Goal: Task Accomplishment & Management: Manage account settings

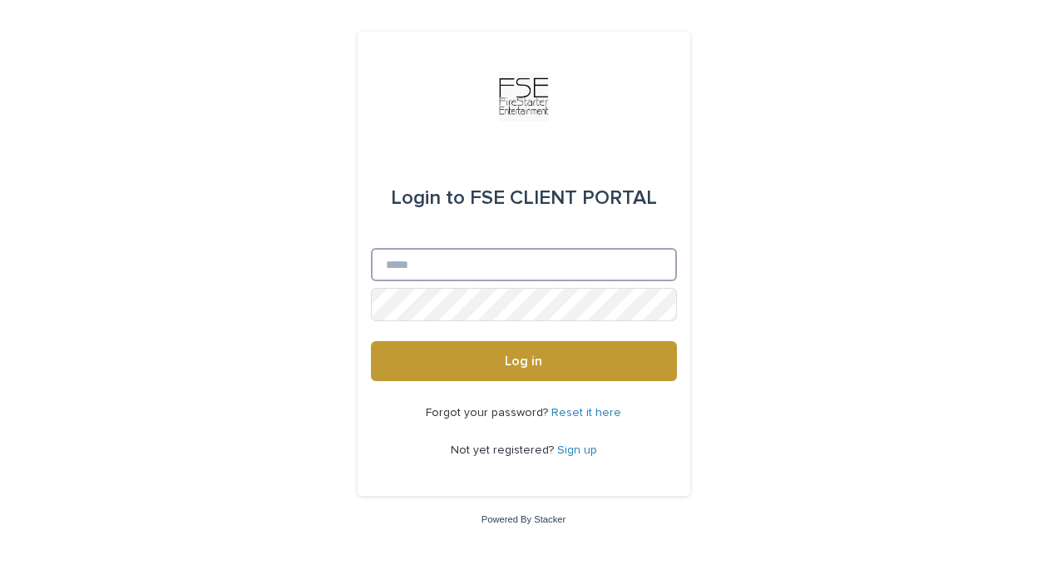
click at [500, 260] on input "Email" at bounding box center [524, 264] width 306 height 33
type input "**********"
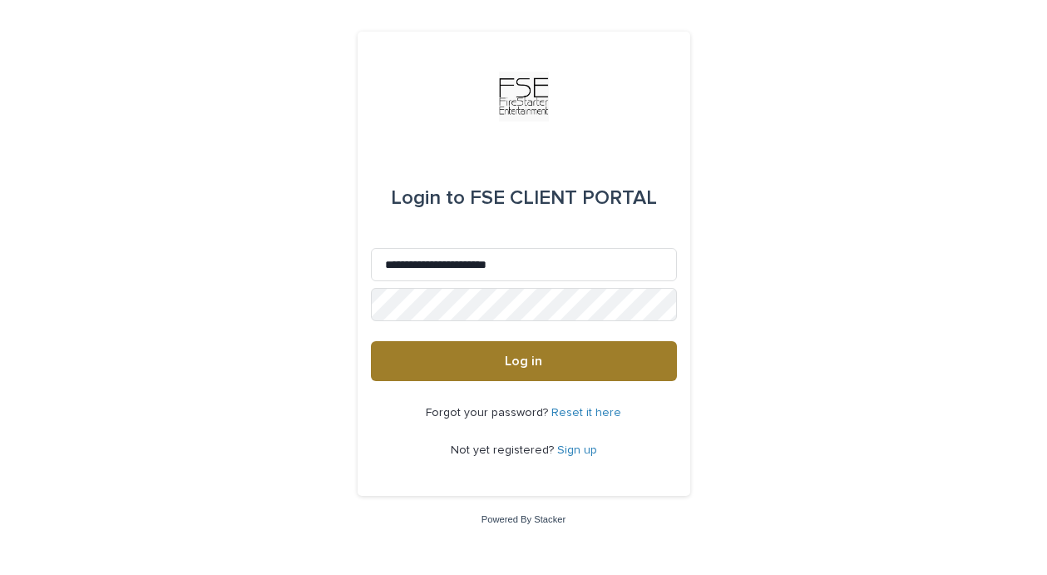
click at [515, 364] on span "Log in" at bounding box center [523, 360] width 37 height 13
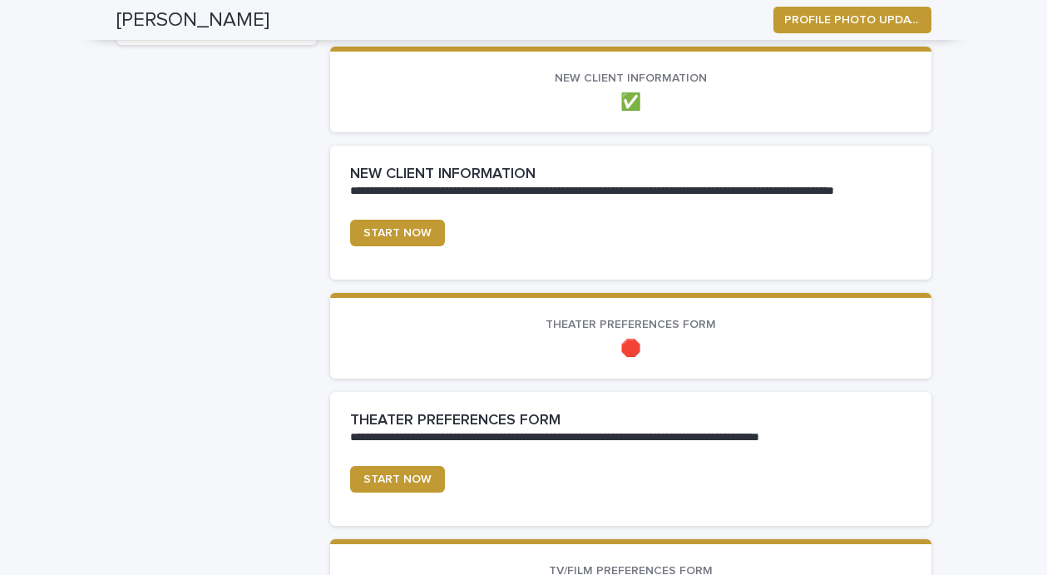
scroll to position [621, 0]
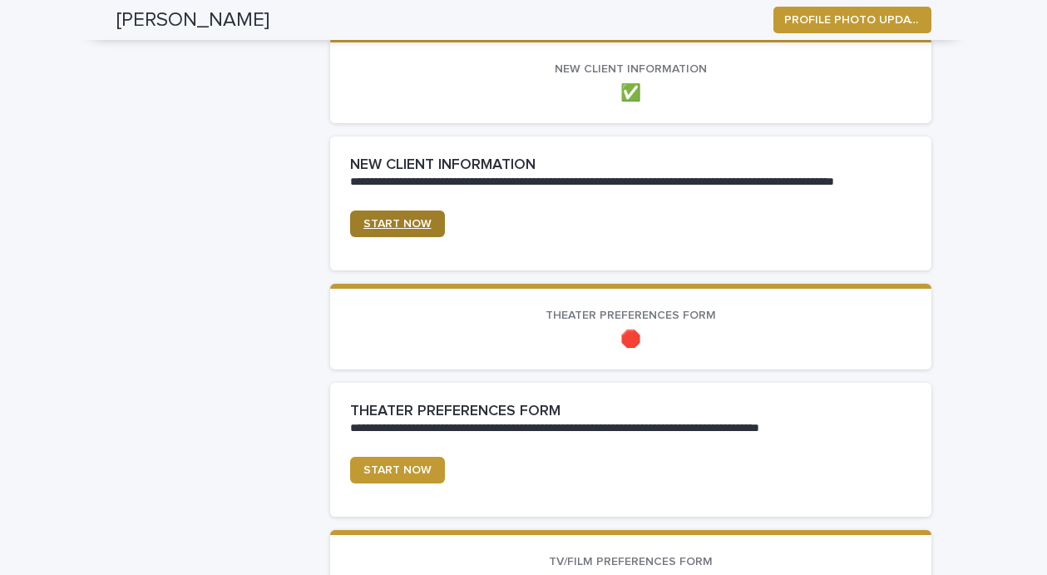
click at [389, 221] on span "START NOW" at bounding box center [398, 224] width 68 height 12
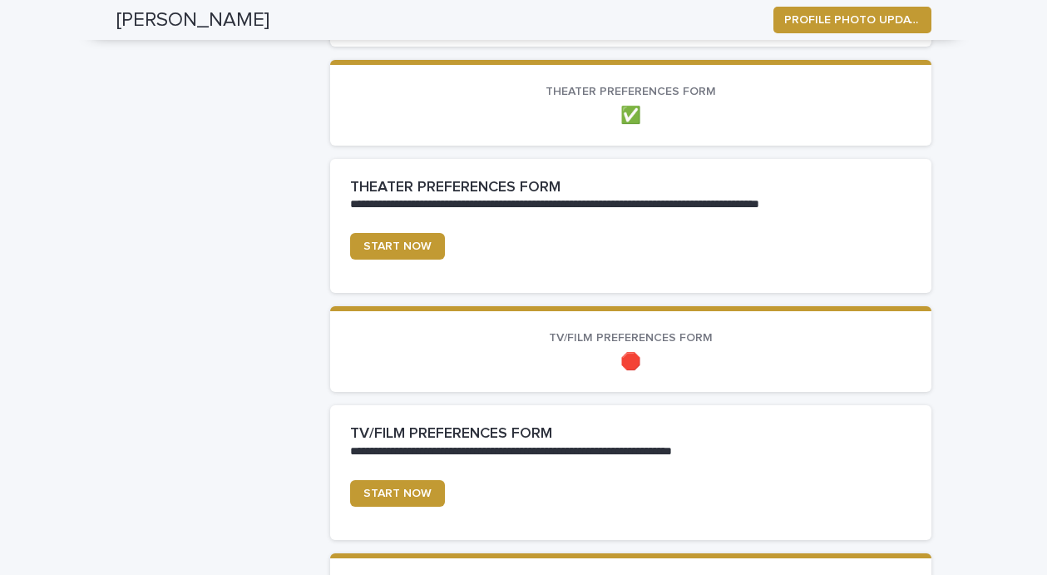
scroll to position [847, 0]
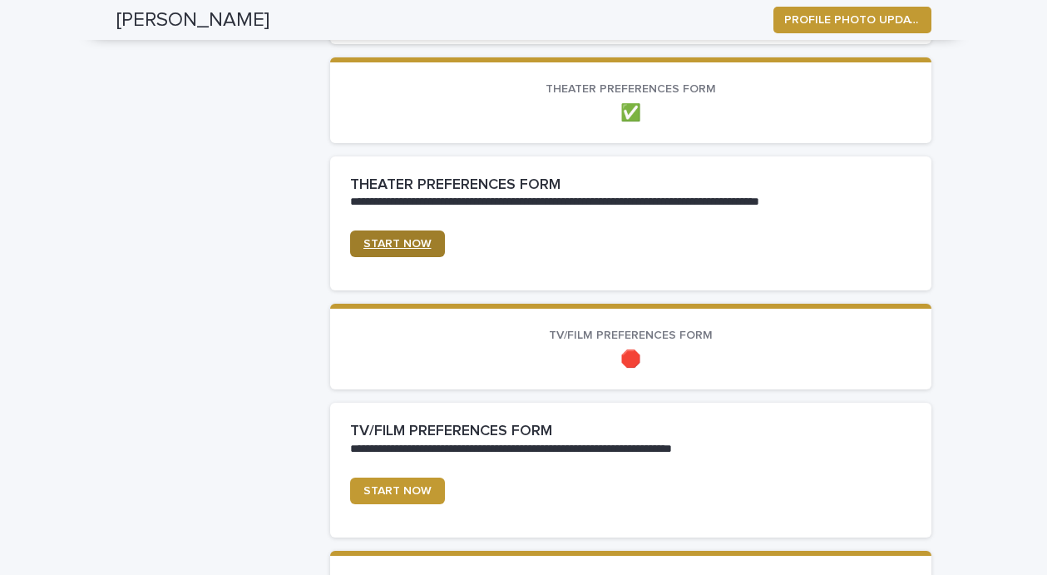
click at [409, 244] on span "START NOW" at bounding box center [398, 244] width 68 height 12
click at [399, 494] on span "START NOW" at bounding box center [398, 491] width 68 height 12
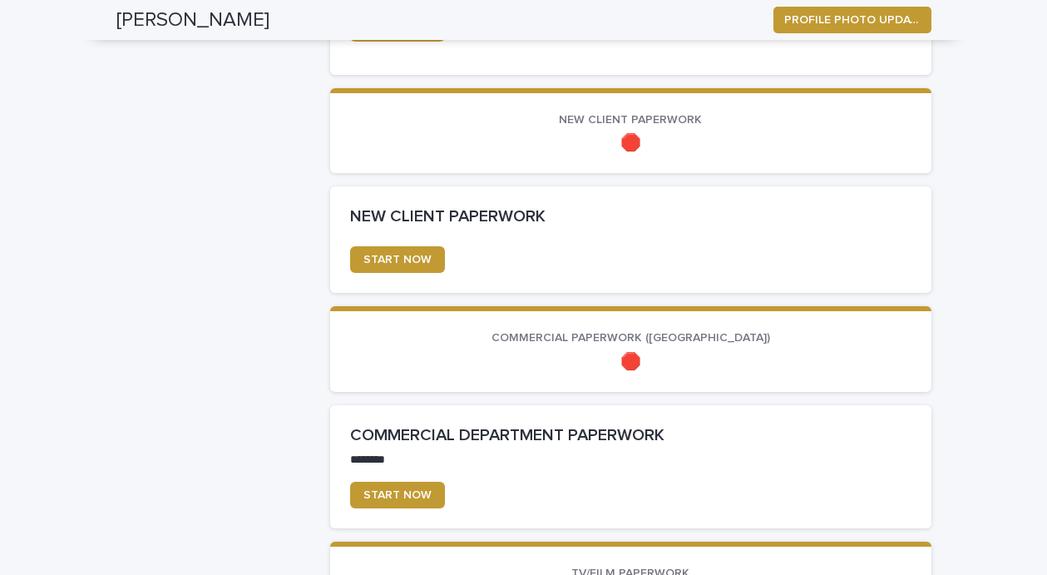
scroll to position [1312, 0]
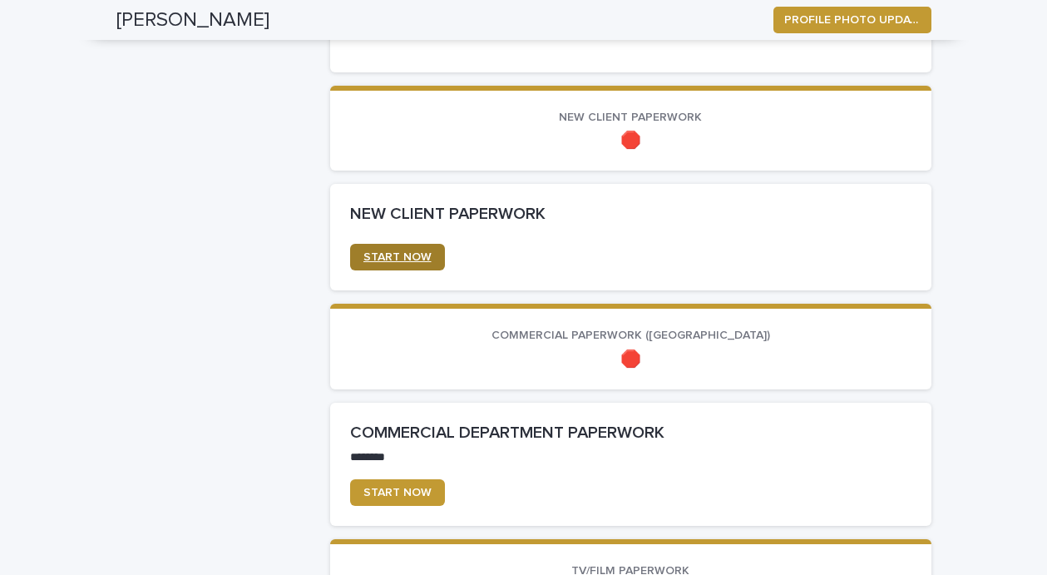
click at [401, 251] on link "START NOW" at bounding box center [397, 257] width 95 height 27
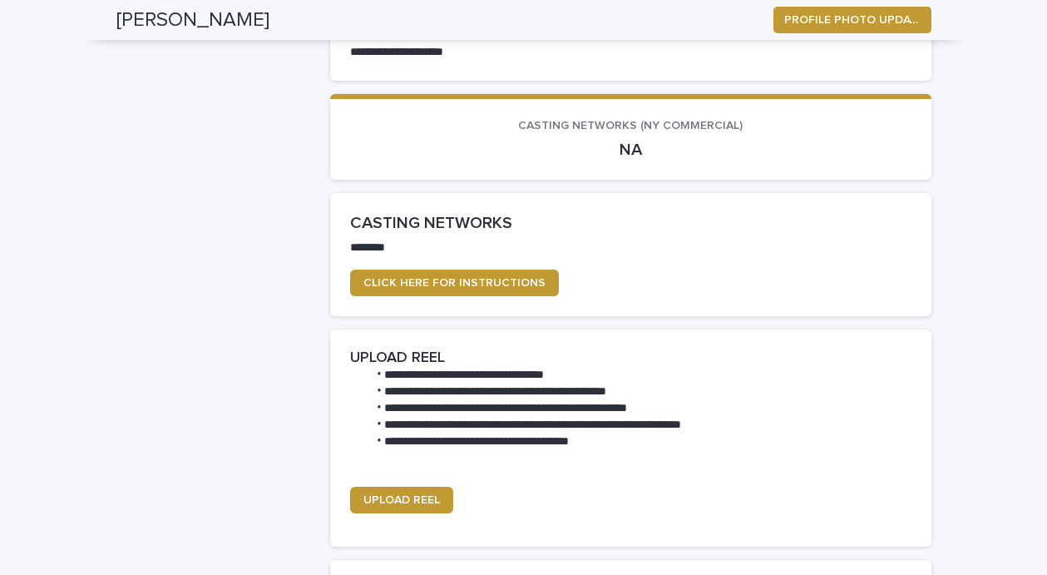
scroll to position [2394, 0]
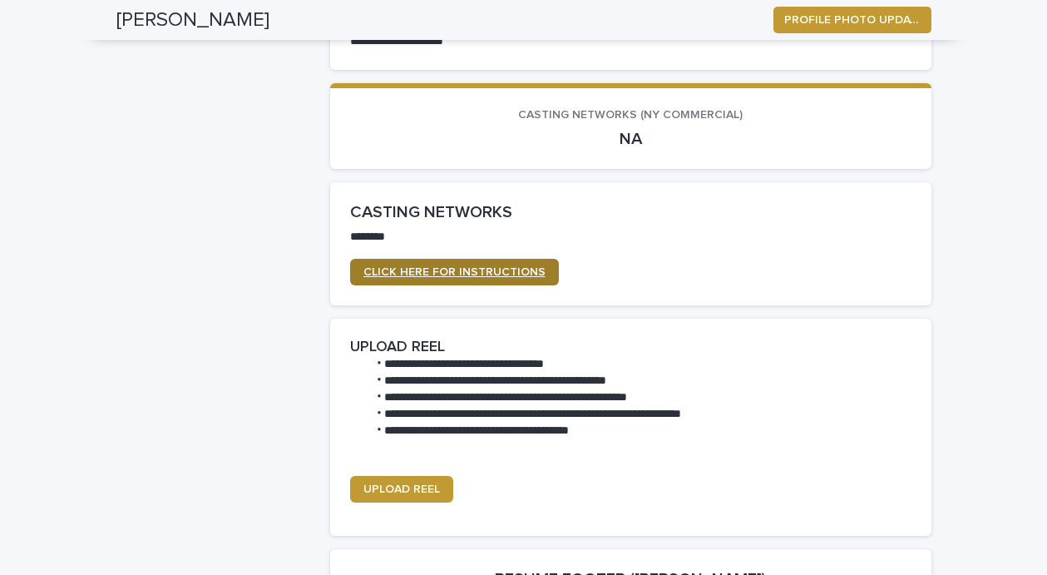
click at [428, 275] on span "CLICK HERE FOR INSTRUCTIONS" at bounding box center [455, 272] width 182 height 12
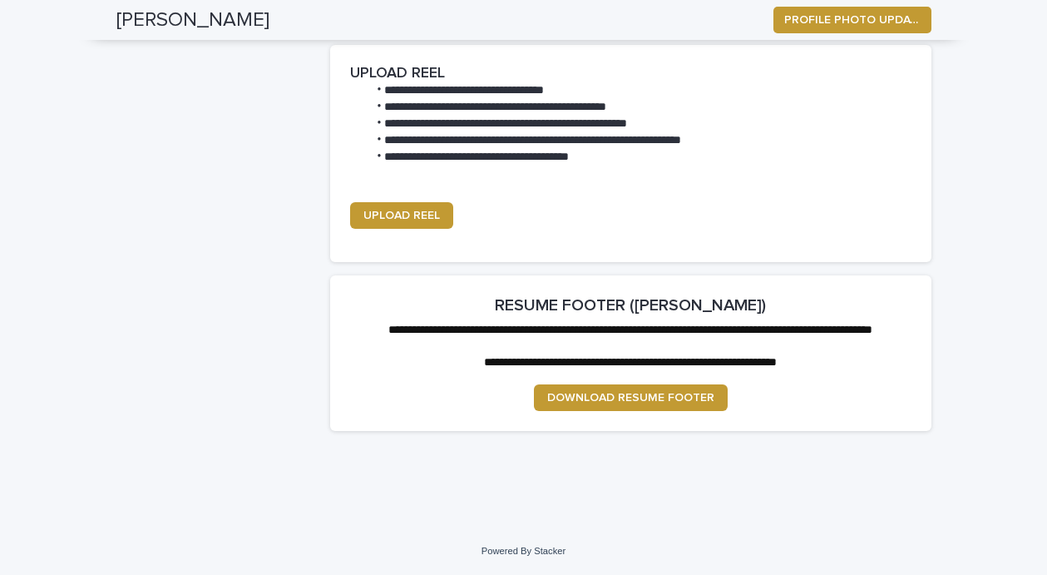
scroll to position [2685, 0]
click at [641, 399] on span "DOWNLOAD RESUME FOOTER" at bounding box center [630, 398] width 167 height 12
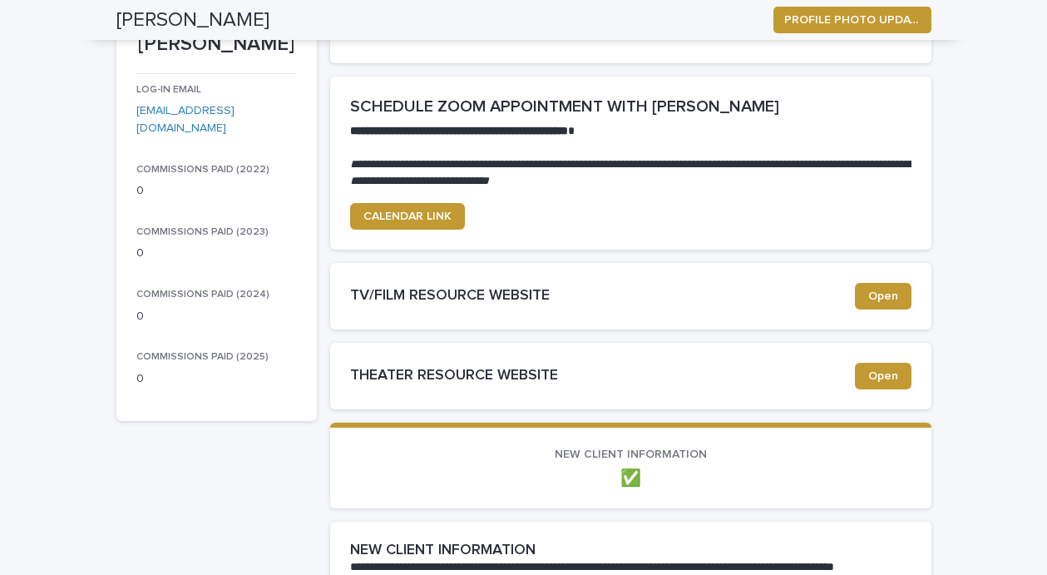
scroll to position [0, 0]
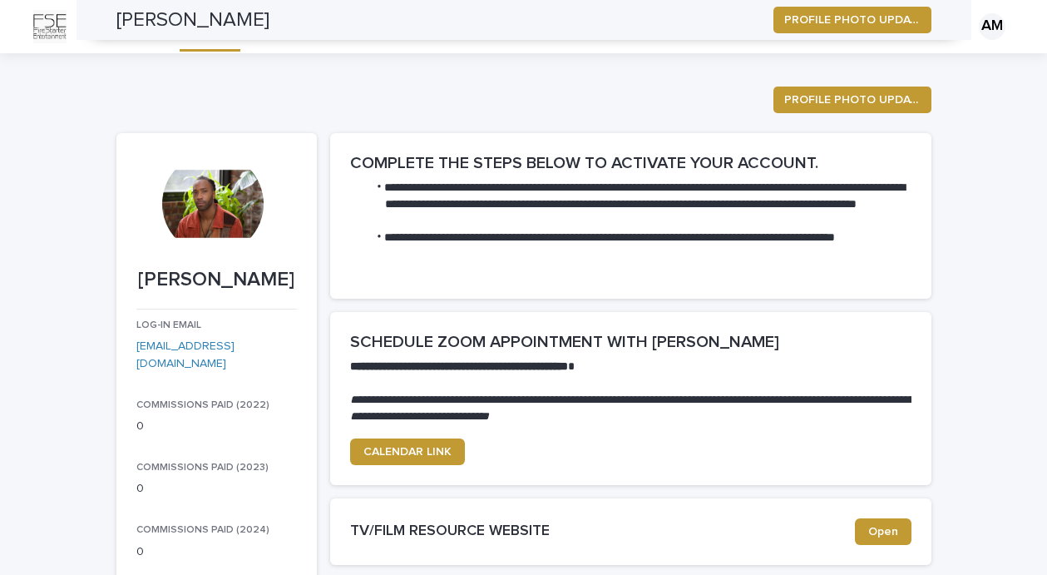
scroll to position [621, 0]
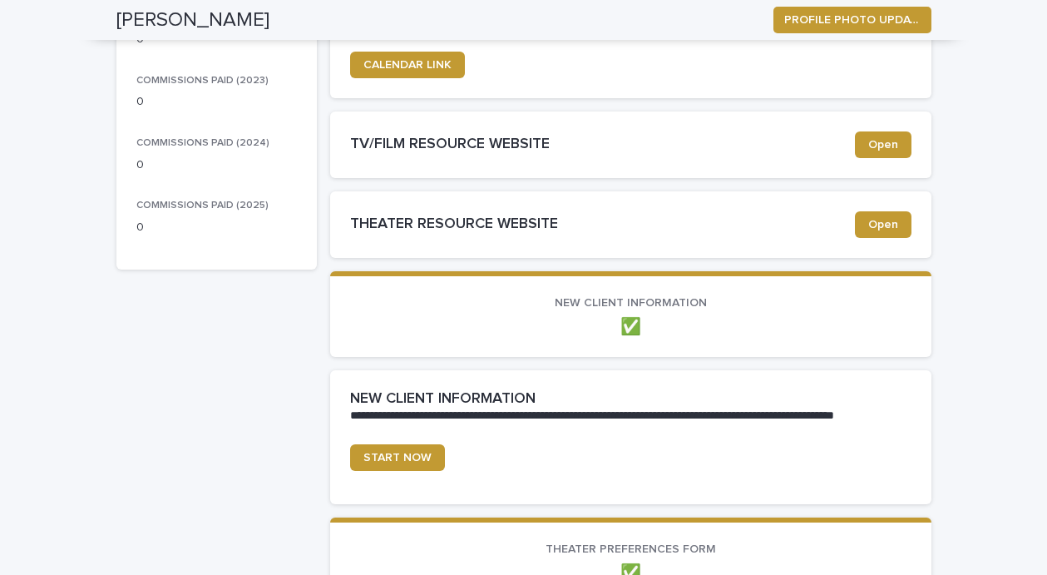
scroll to position [389, 0]
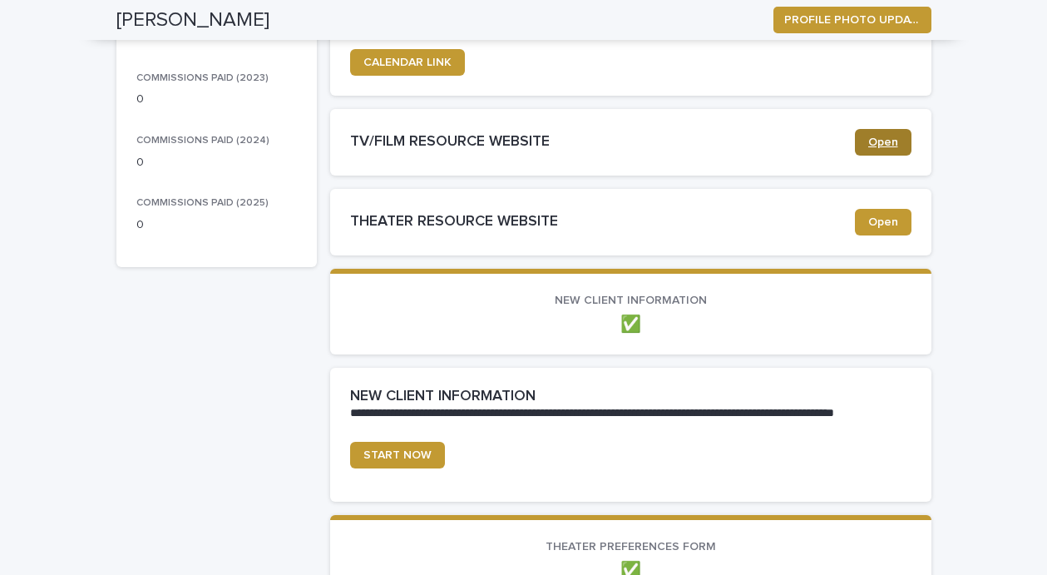
click at [881, 138] on span "Open" at bounding box center [884, 142] width 30 height 12
click at [879, 222] on span "Open" at bounding box center [884, 222] width 30 height 12
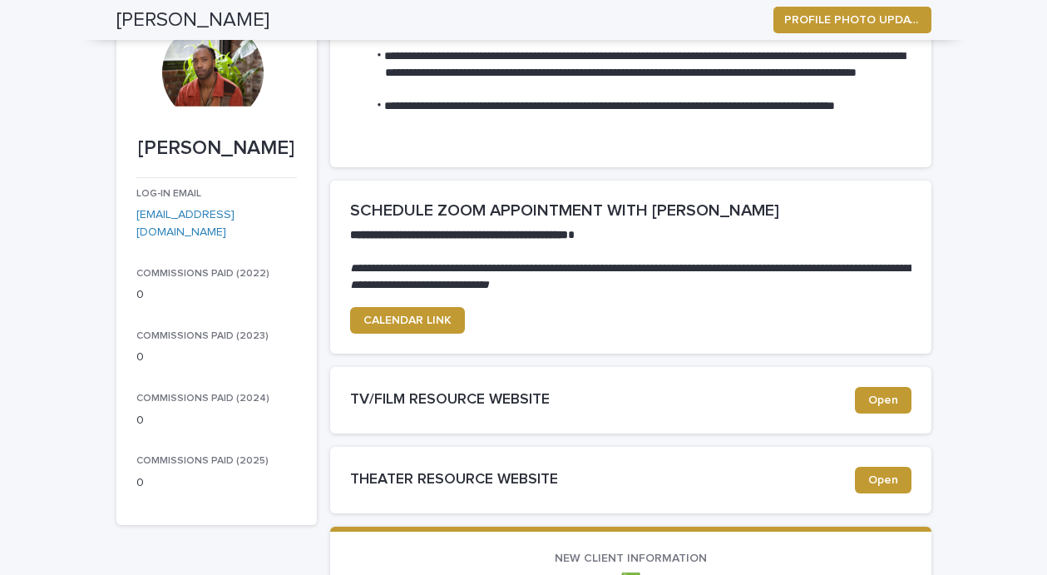
scroll to position [0, 0]
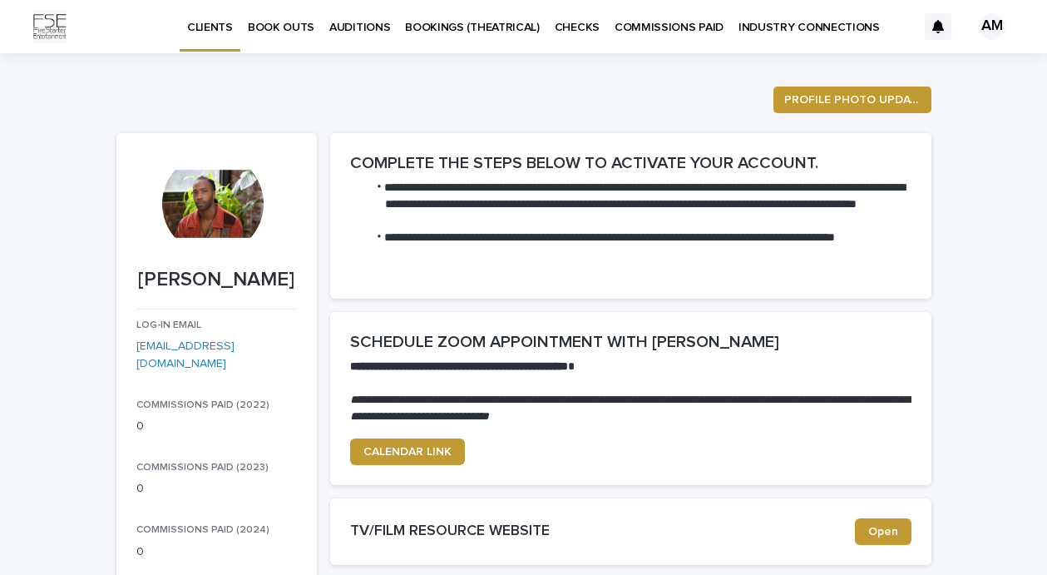
click at [882, 100] on span "PROFILE PHOTO UPDATE" at bounding box center [853, 100] width 136 height 17
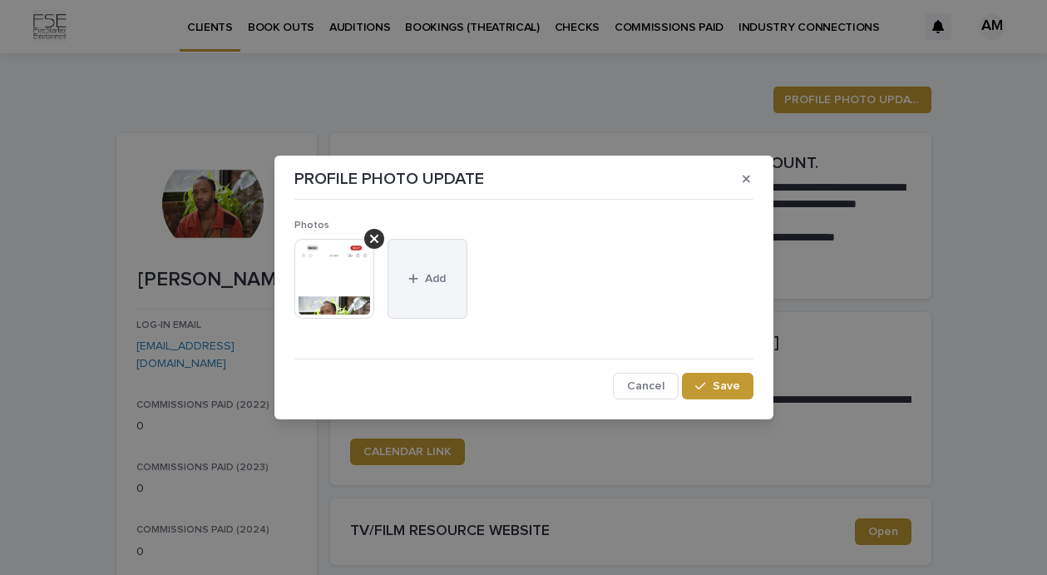
click at [416, 271] on button "Add" at bounding box center [428, 279] width 80 height 80
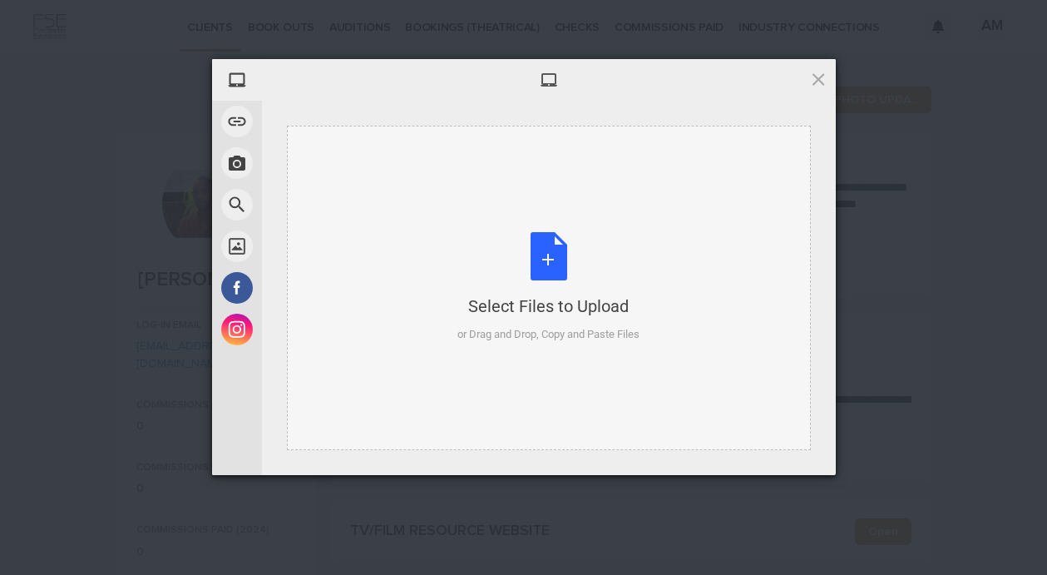
click at [547, 310] on div "Select Files to Upload" at bounding box center [549, 306] width 182 height 23
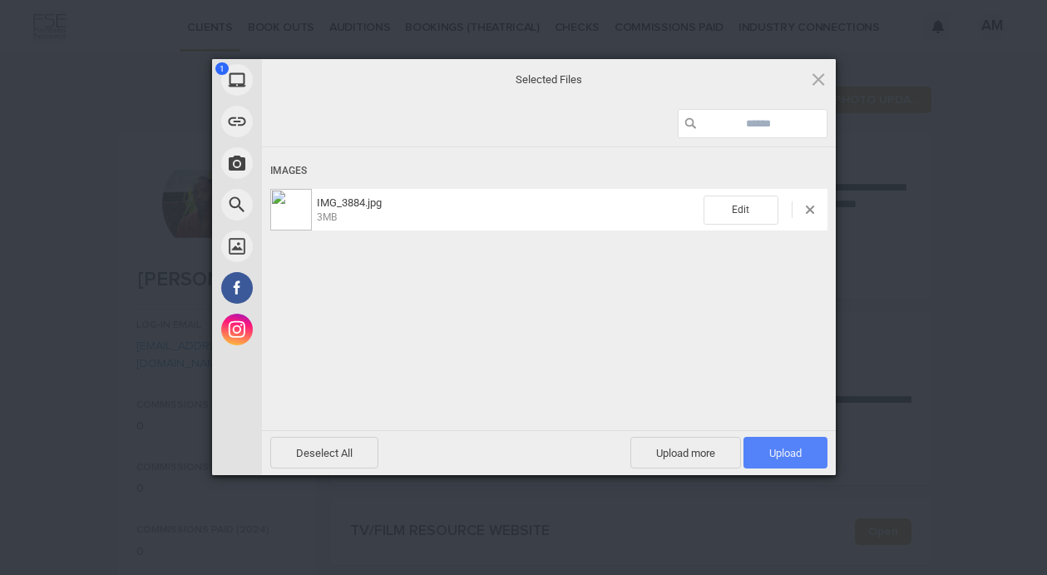
click at [797, 455] on span "Upload 1" at bounding box center [786, 453] width 32 height 12
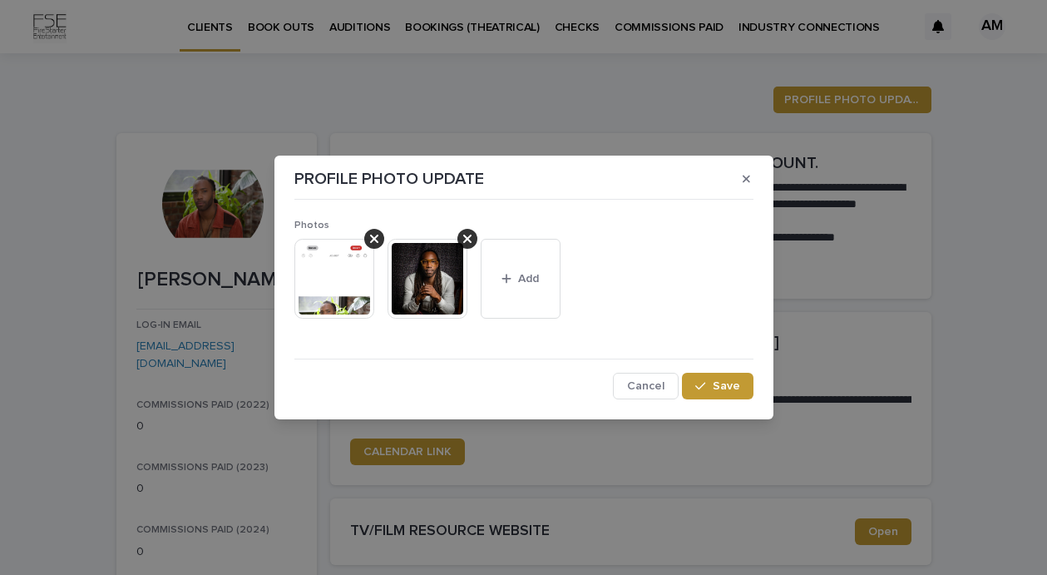
click at [354, 291] on img at bounding box center [335, 279] width 80 height 80
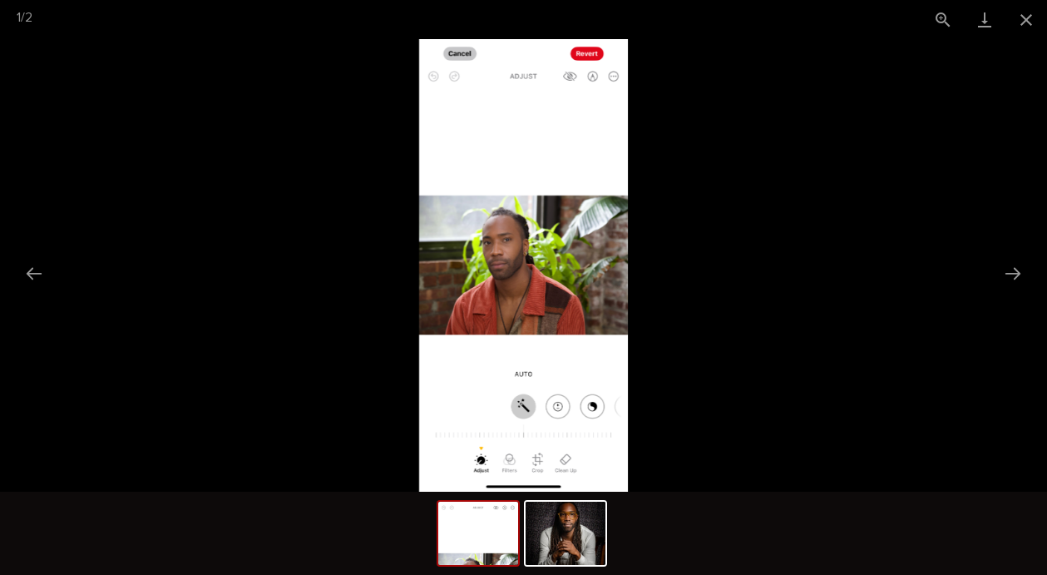
click at [571, 457] on img at bounding box center [523, 265] width 209 height 453
click at [455, 56] on img at bounding box center [523, 265] width 209 height 453
click at [291, 110] on picture at bounding box center [523, 265] width 1047 height 453
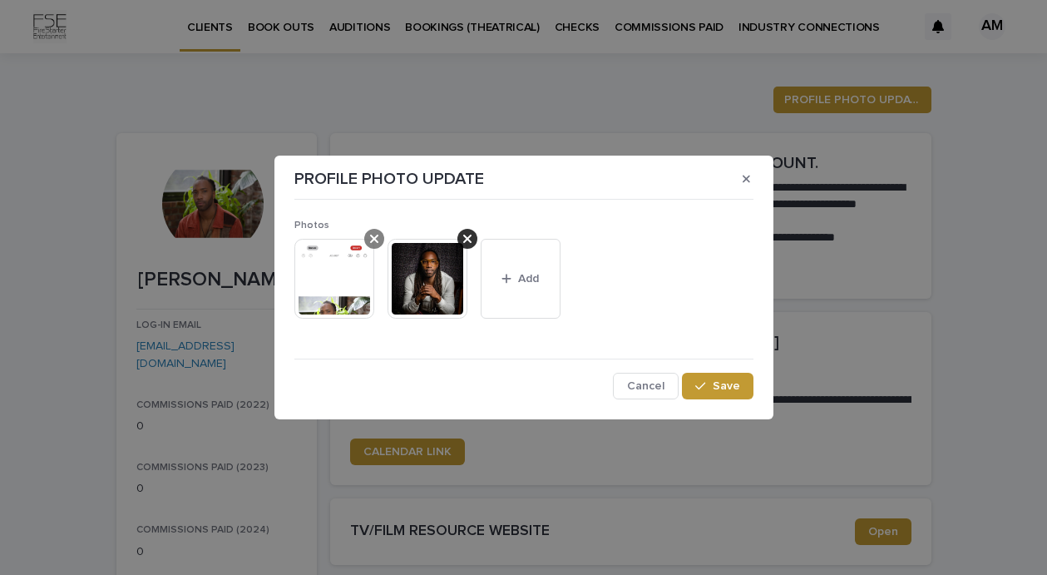
click at [372, 234] on icon at bounding box center [374, 238] width 8 height 13
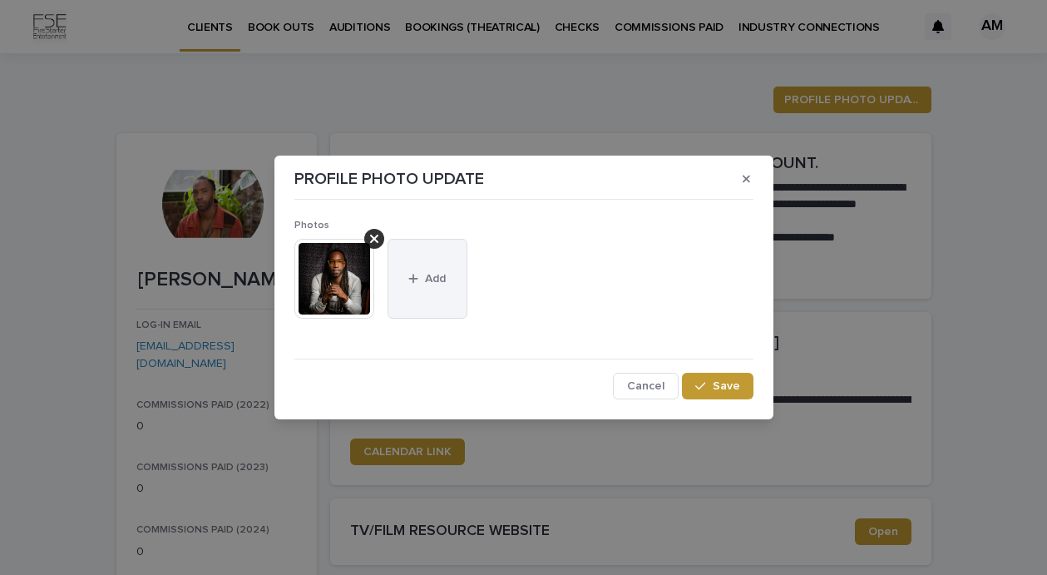
click at [430, 260] on button "Add" at bounding box center [428, 279] width 80 height 80
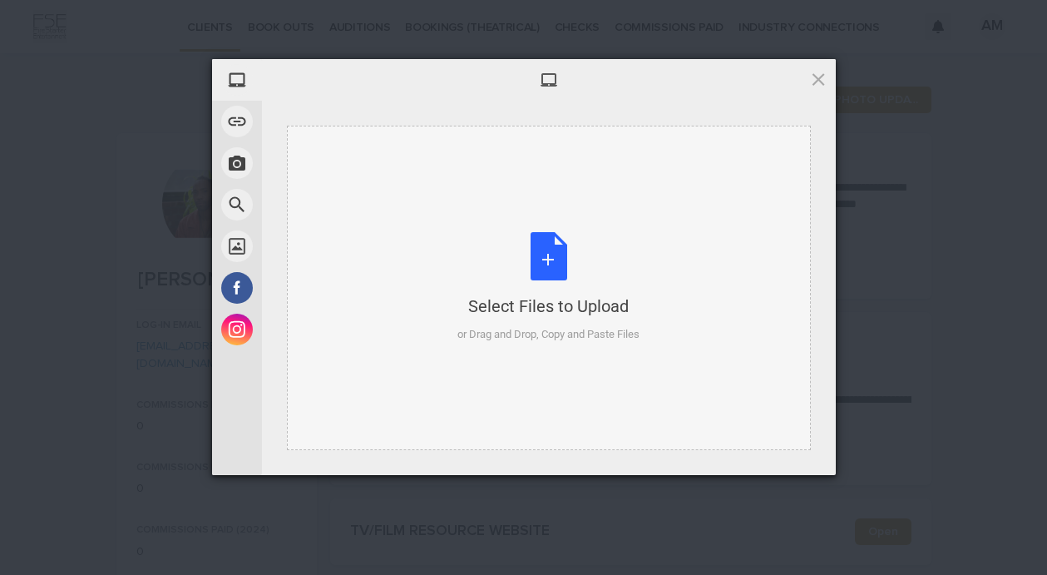
click at [532, 260] on div "Select Files to Upload or Drag and Drop, Copy and Paste Files" at bounding box center [549, 287] width 182 height 111
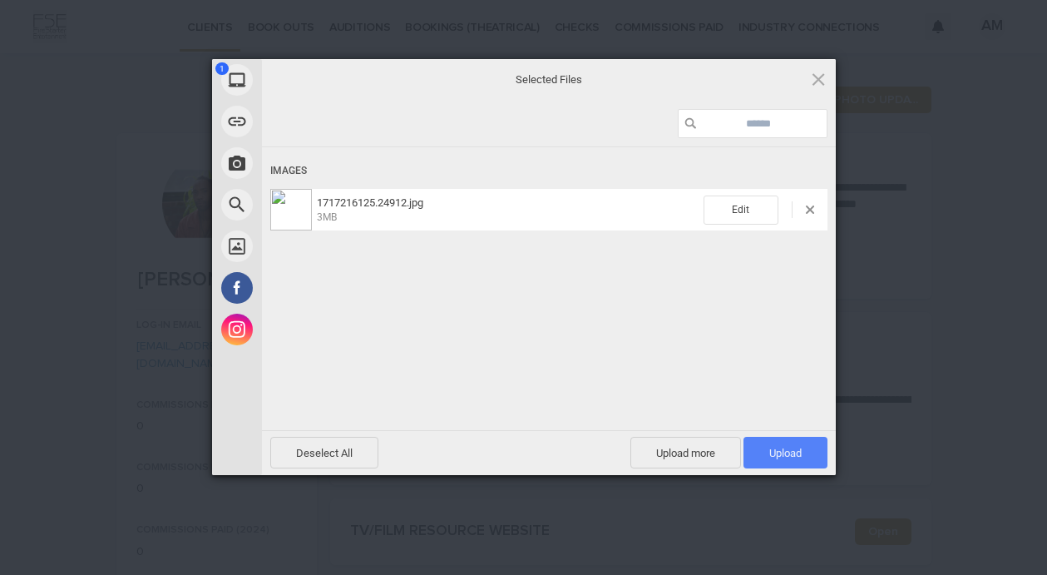
click at [791, 450] on span "Upload 1" at bounding box center [786, 453] width 32 height 12
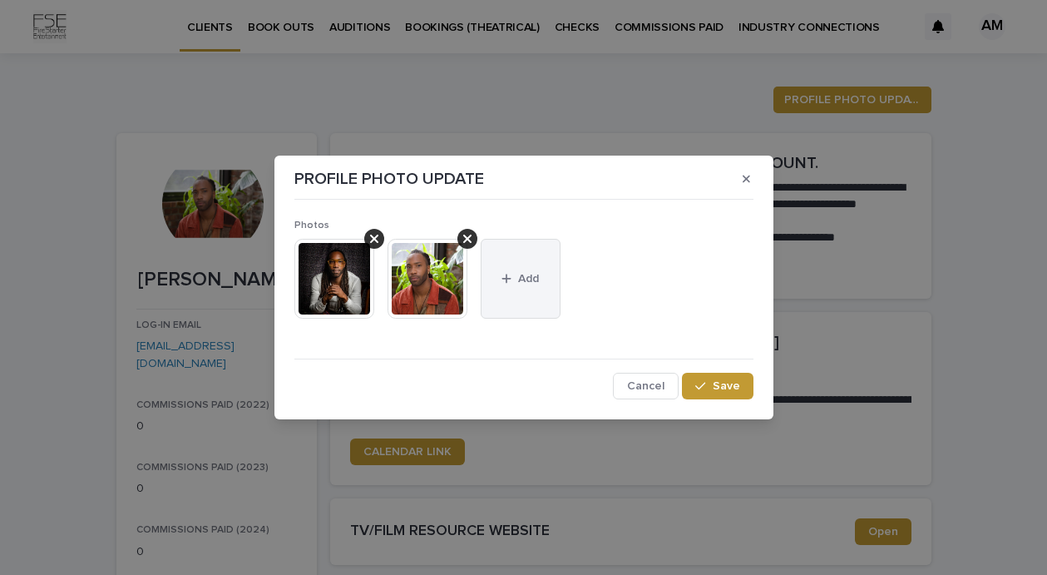
click at [526, 290] on button "Add" at bounding box center [521, 279] width 80 height 80
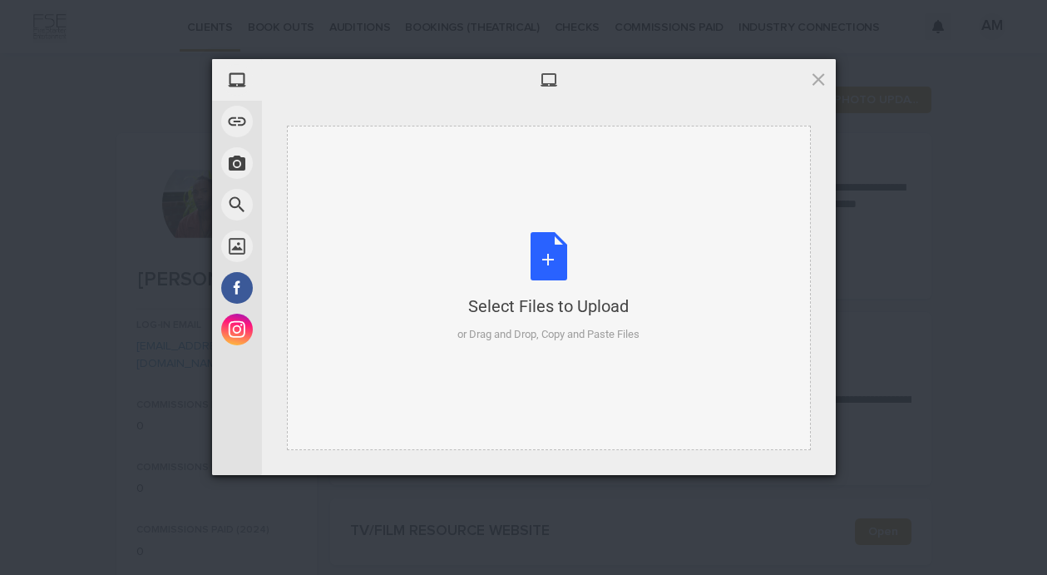
click at [538, 295] on div "Select Files to Upload" at bounding box center [549, 306] width 182 height 23
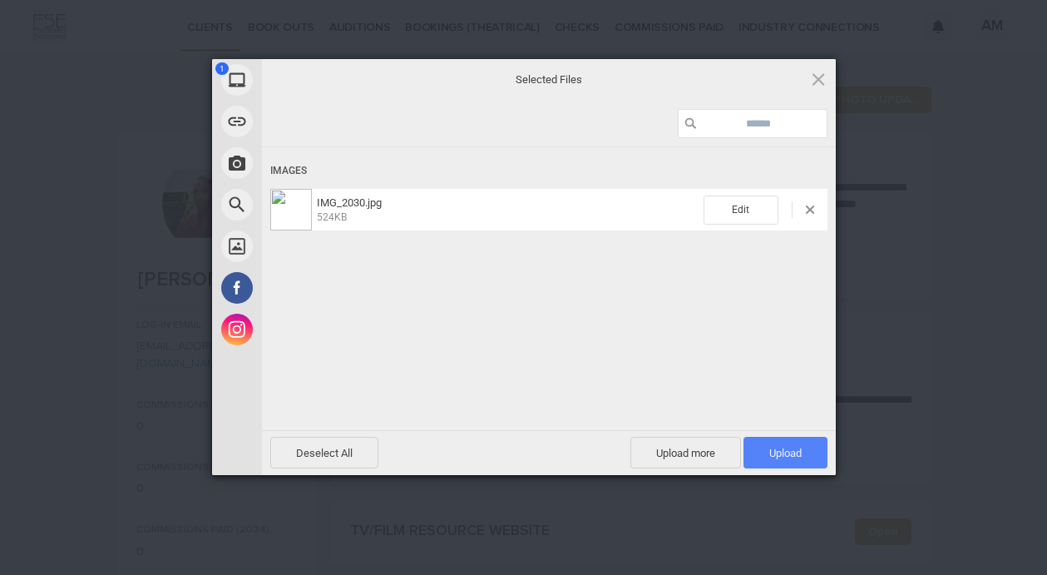
click at [799, 449] on span "Upload 1" at bounding box center [786, 453] width 32 height 12
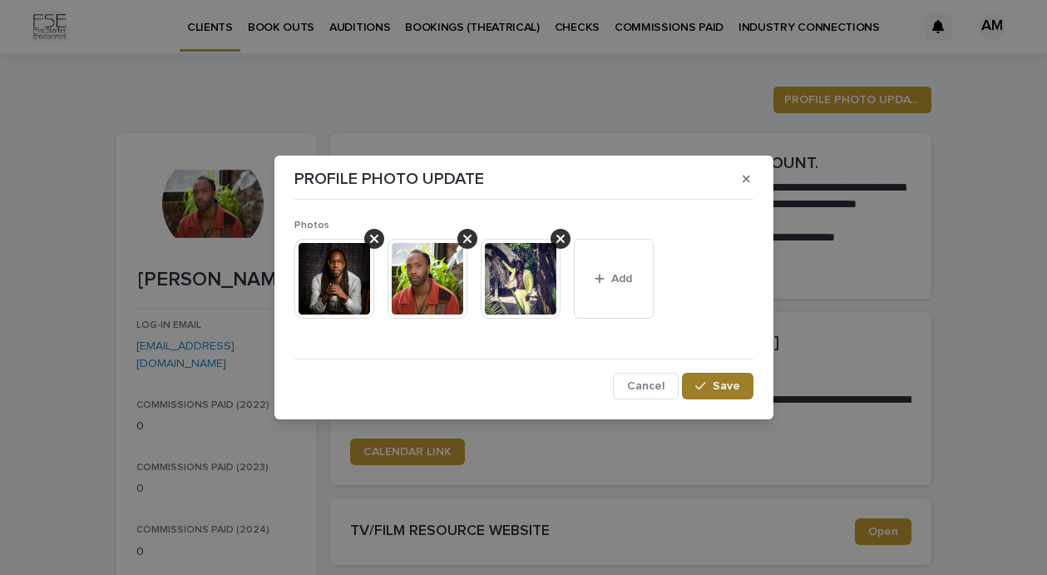
click at [722, 389] on span "Save" at bounding box center [726, 386] width 27 height 12
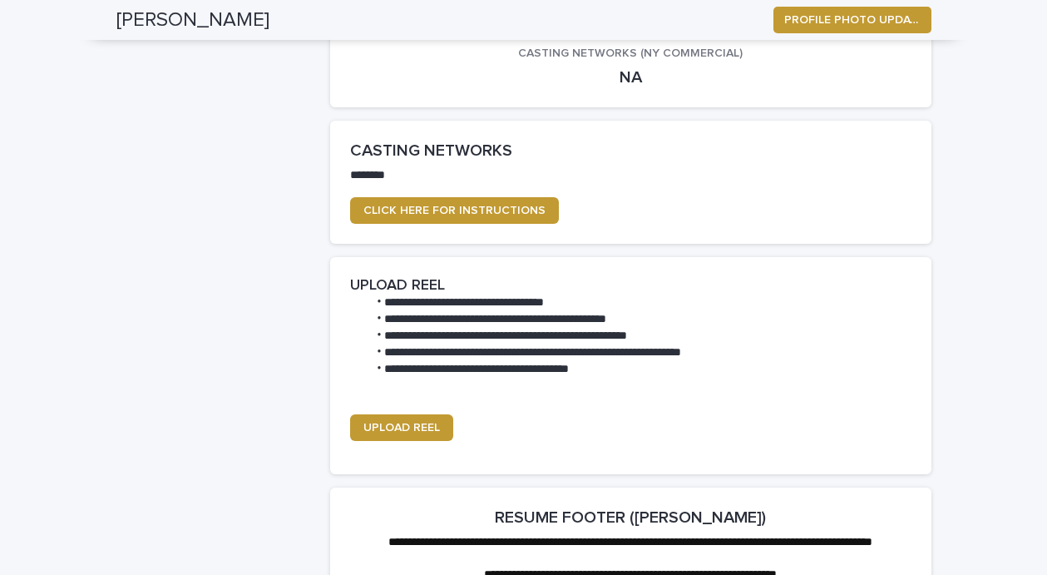
scroll to position [2456, 0]
